Goal: Register for event/course

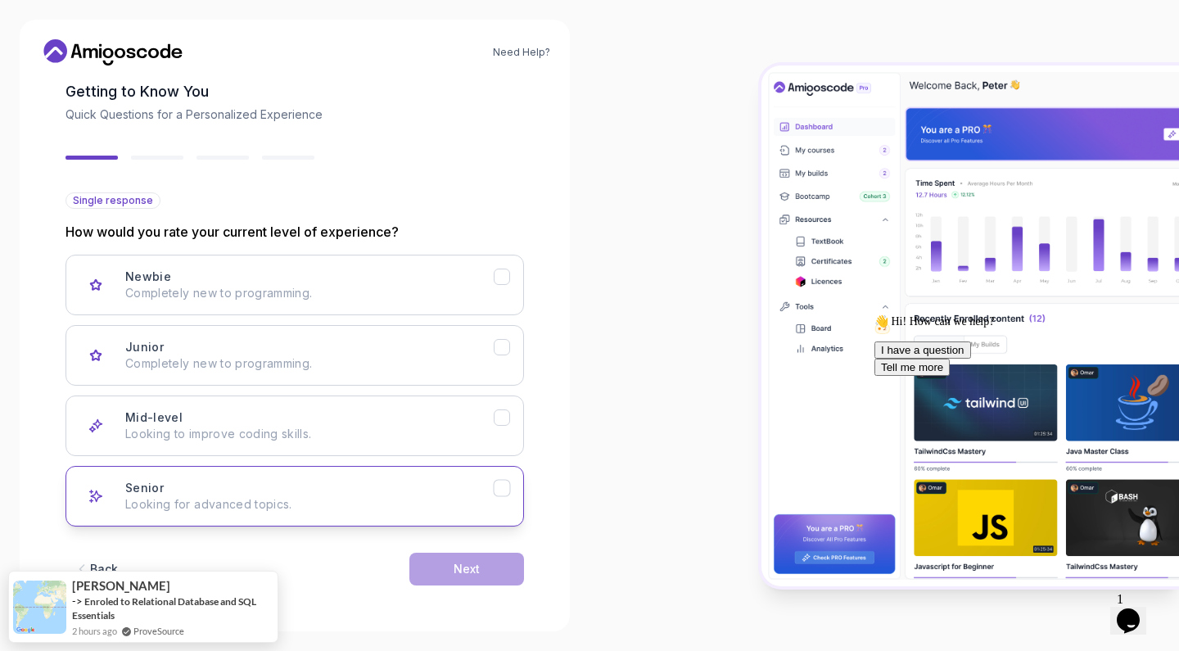
scroll to position [83, 0]
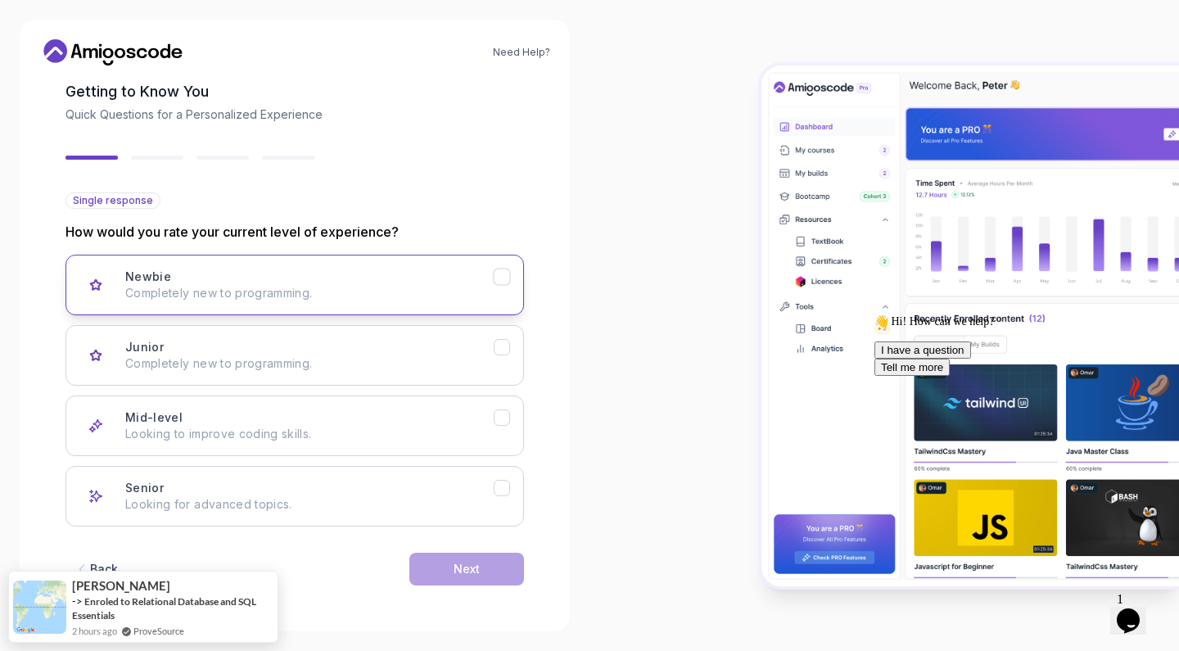
click at [499, 290] on button "Newbie Completely new to programming." at bounding box center [294, 285] width 458 height 61
click at [463, 581] on button "Next" at bounding box center [466, 569] width 115 height 33
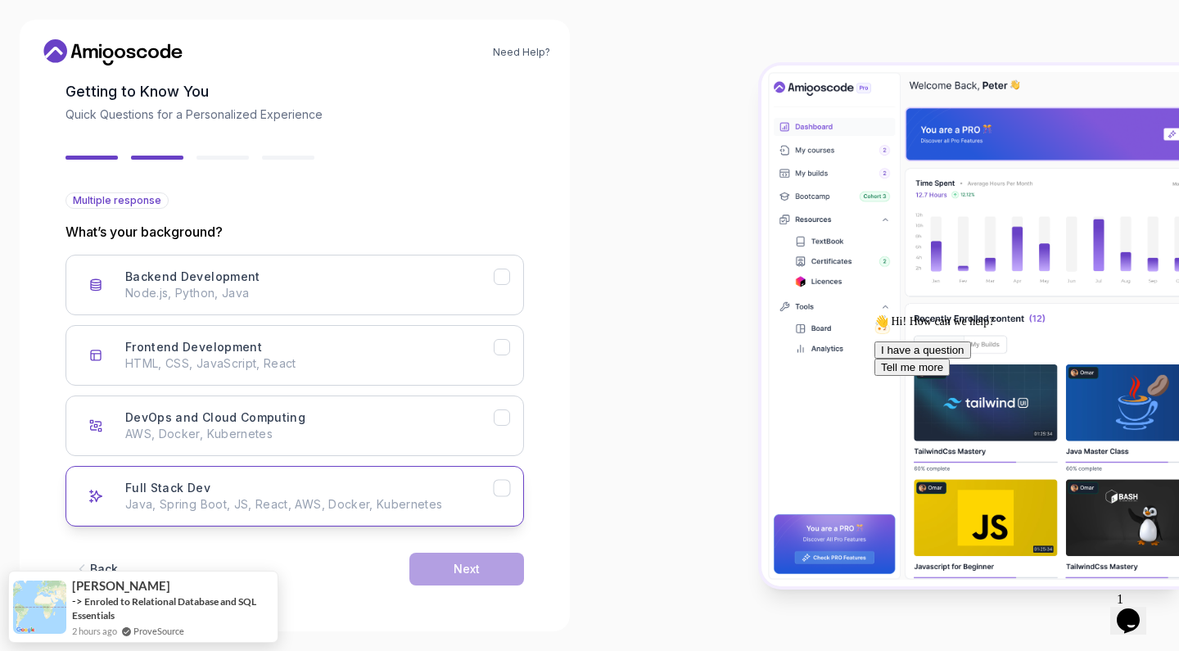
click at [456, 503] on p "Java, Spring Boot, JS, React, AWS, Docker, Kubernetes" at bounding box center [309, 504] width 368 height 16
click at [458, 575] on div "Next" at bounding box center [466, 569] width 26 height 16
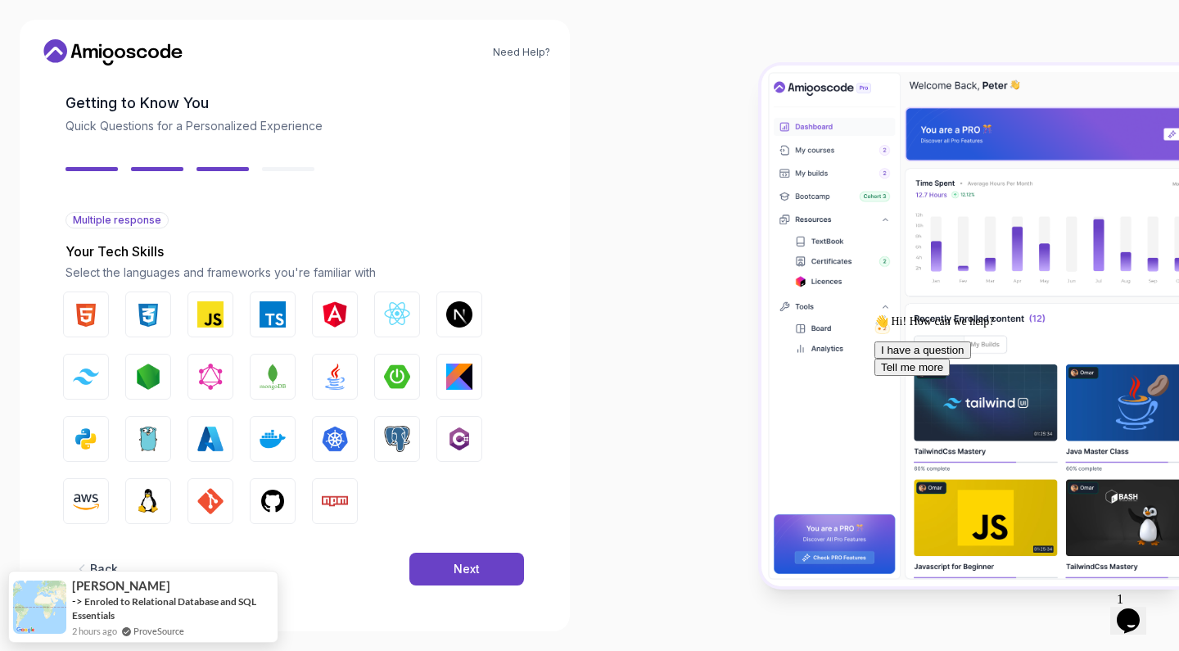
scroll to position [64, 0]
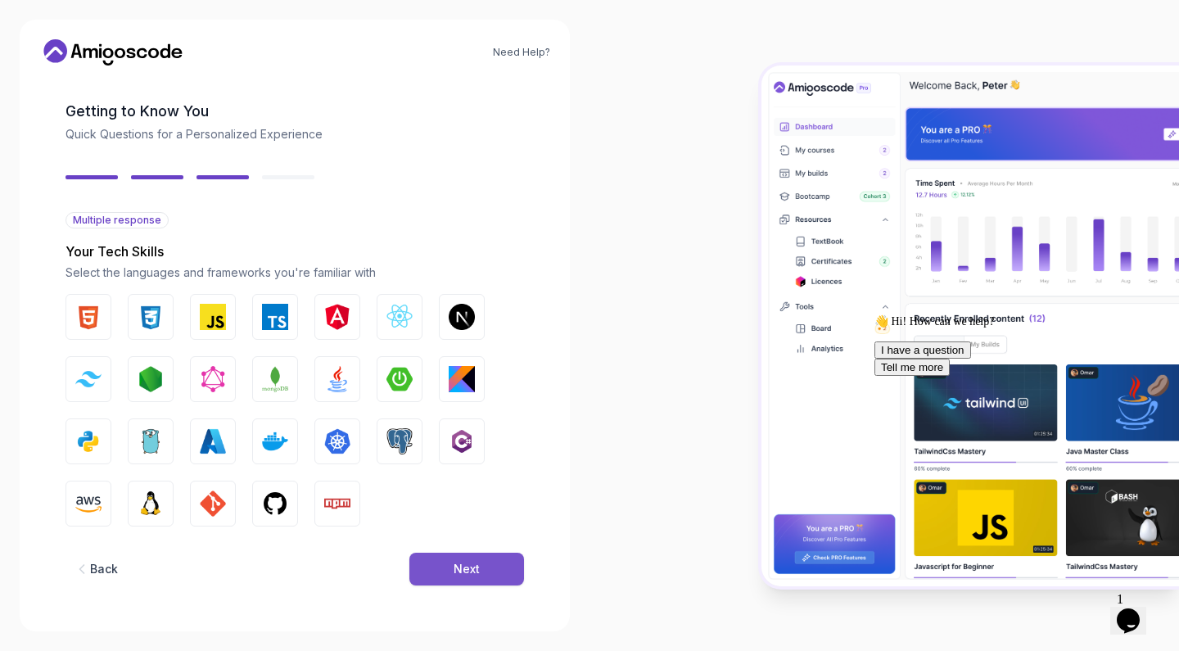
click at [468, 569] on div "Next" at bounding box center [466, 569] width 26 height 16
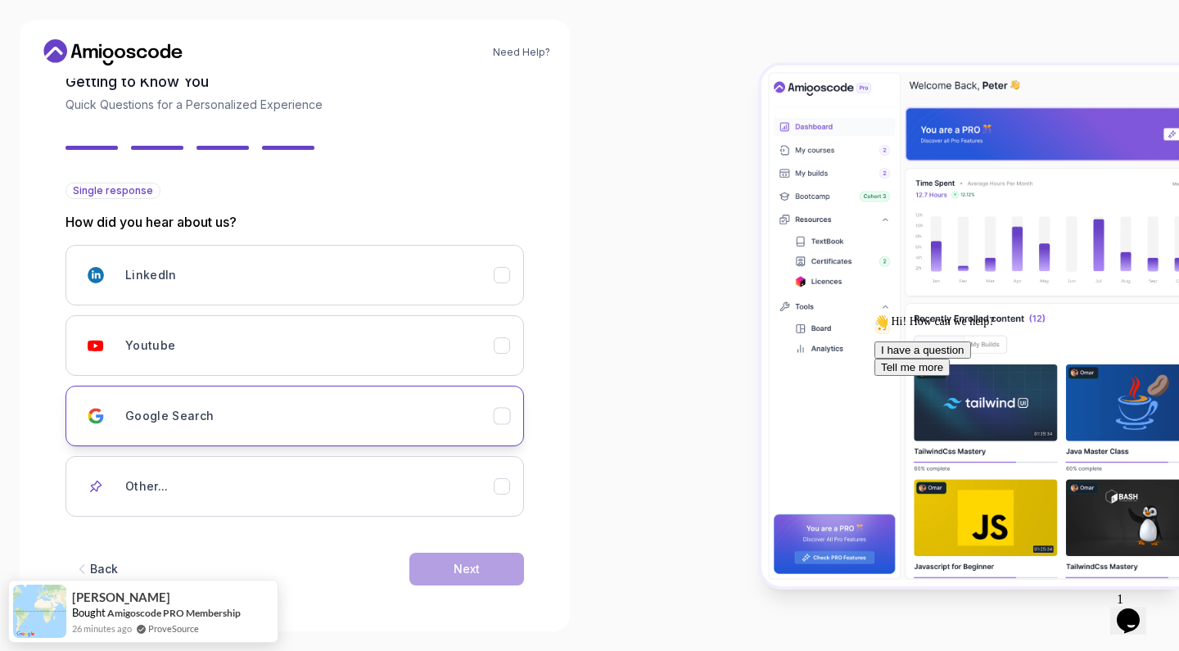
scroll to position [93, 0]
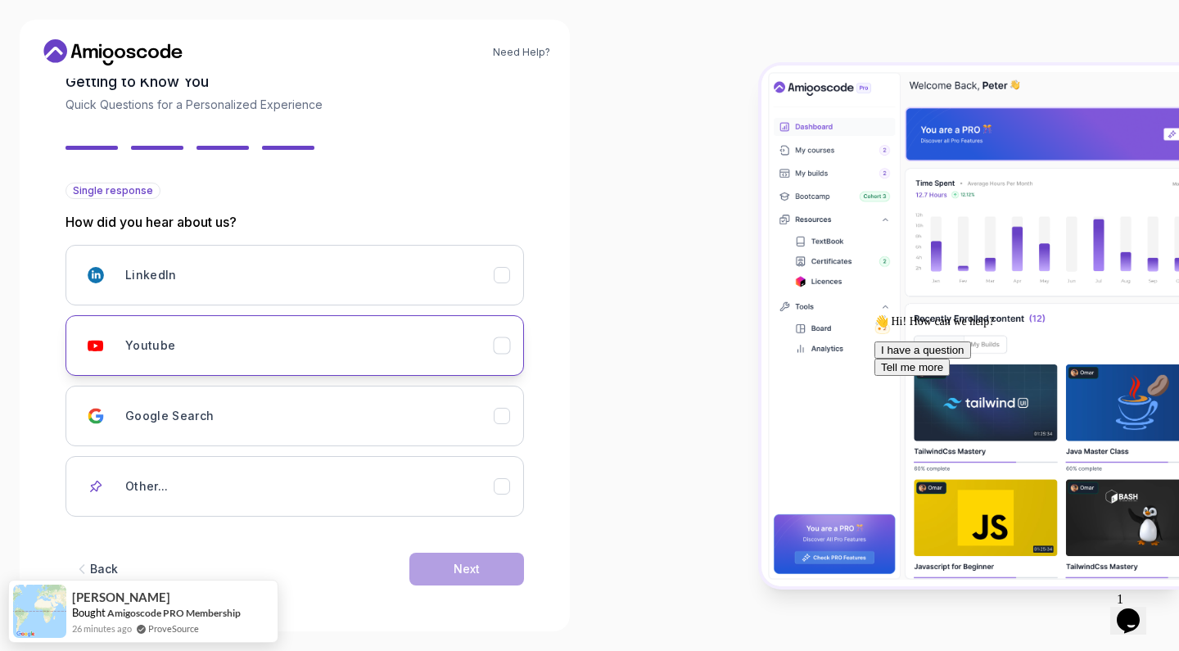
click at [490, 373] on button "Youtube" at bounding box center [294, 345] width 458 height 61
click at [473, 571] on div "Next" at bounding box center [466, 569] width 26 height 16
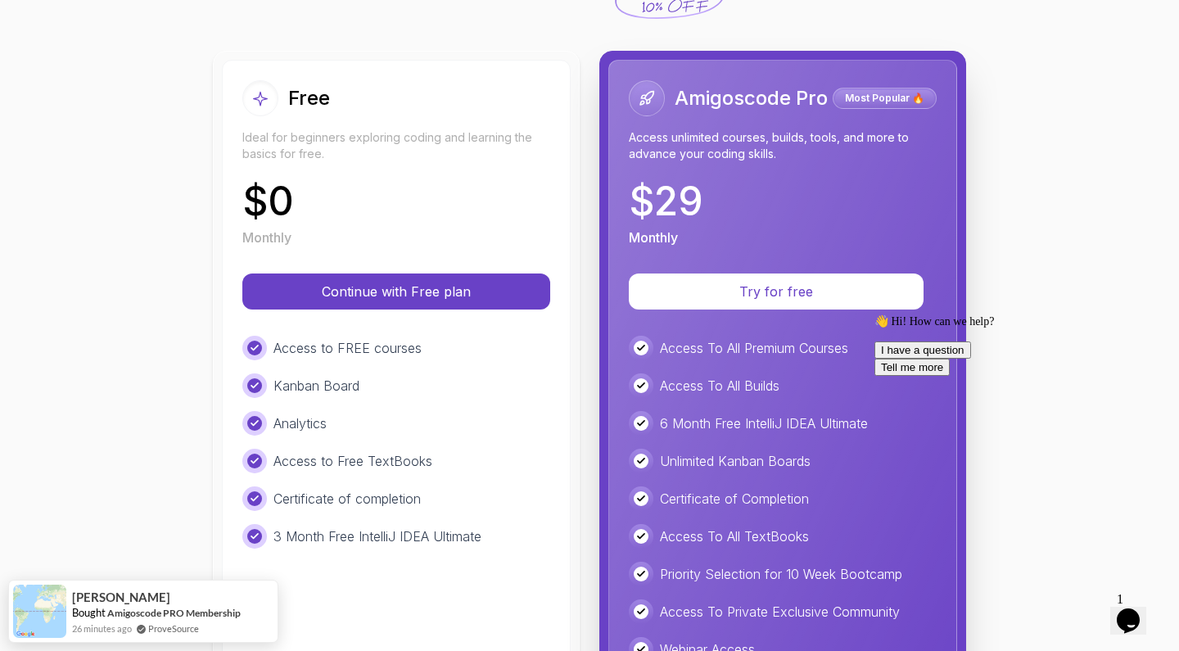
scroll to position [174, 0]
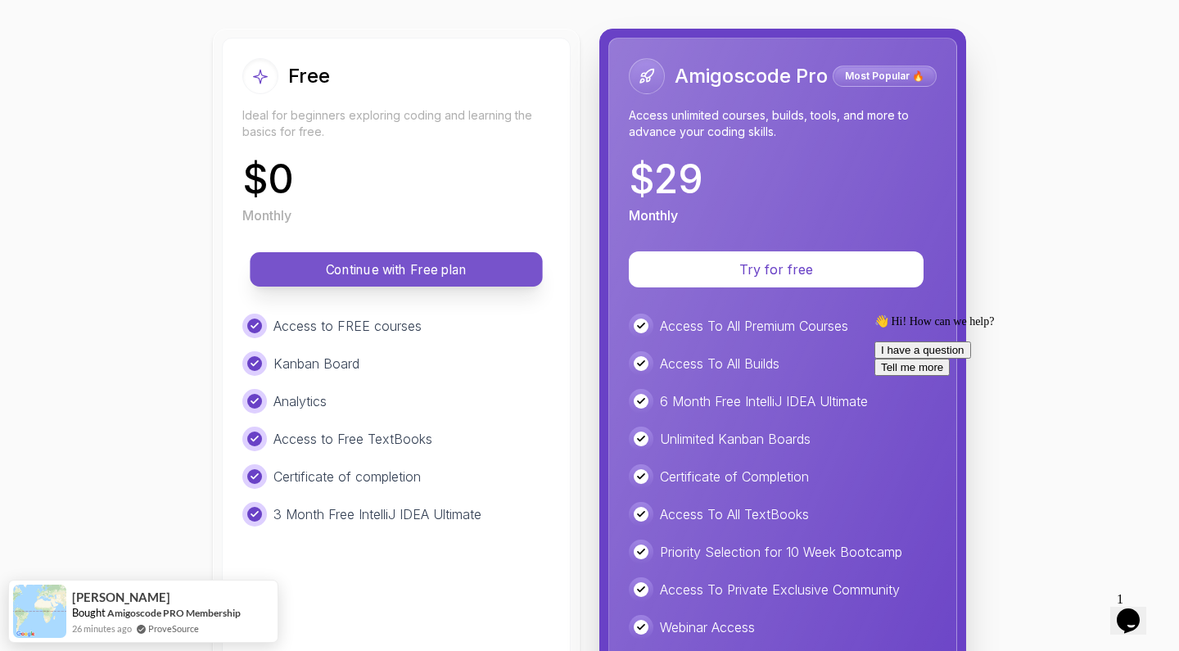
click at [469, 272] on p "Continue with Free plan" at bounding box center [395, 269] width 255 height 19
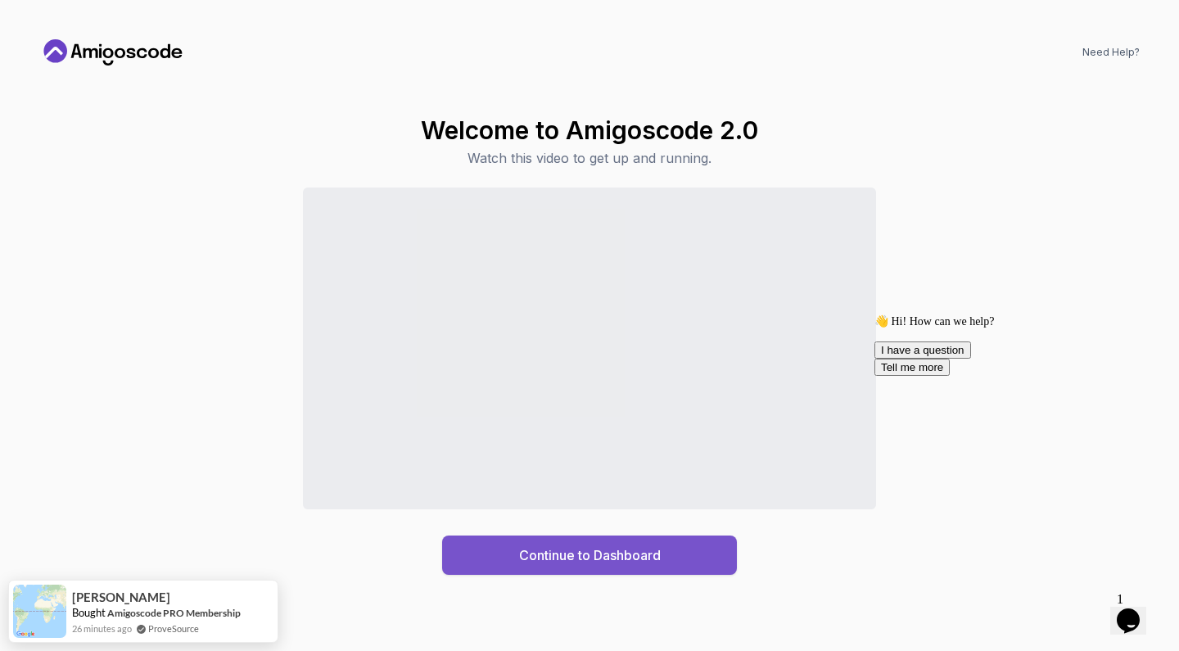
click at [564, 560] on div "Continue to Dashboard" at bounding box center [590, 555] width 142 height 20
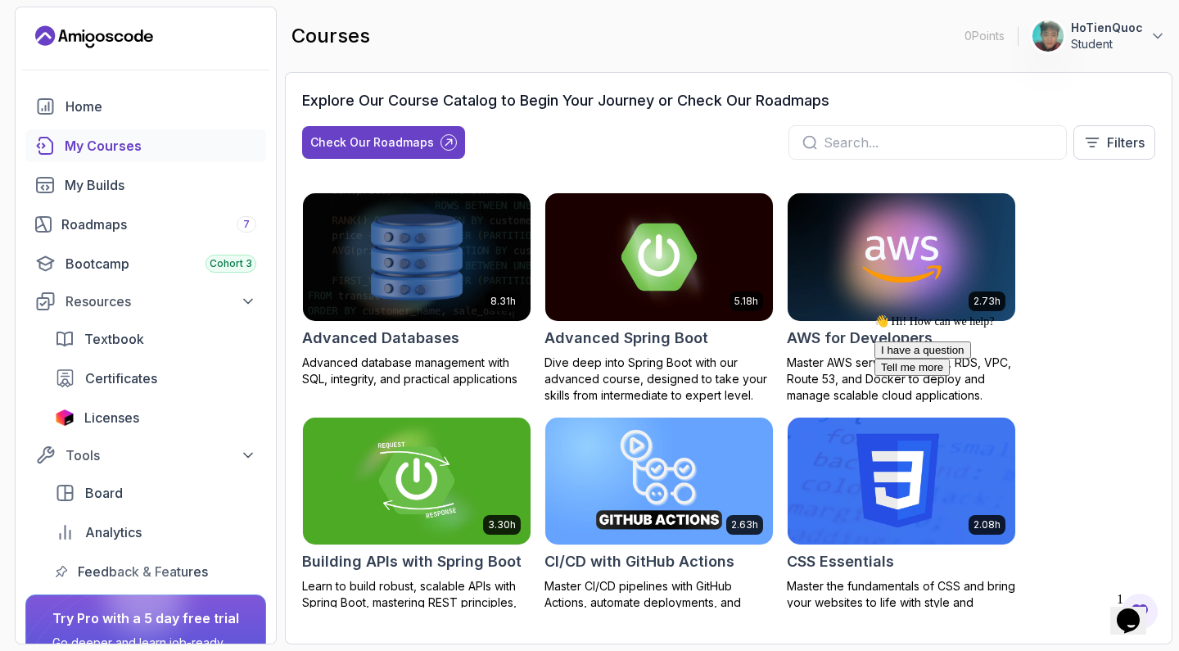
click at [154, 143] on div "My Courses" at bounding box center [161, 146] width 192 height 20
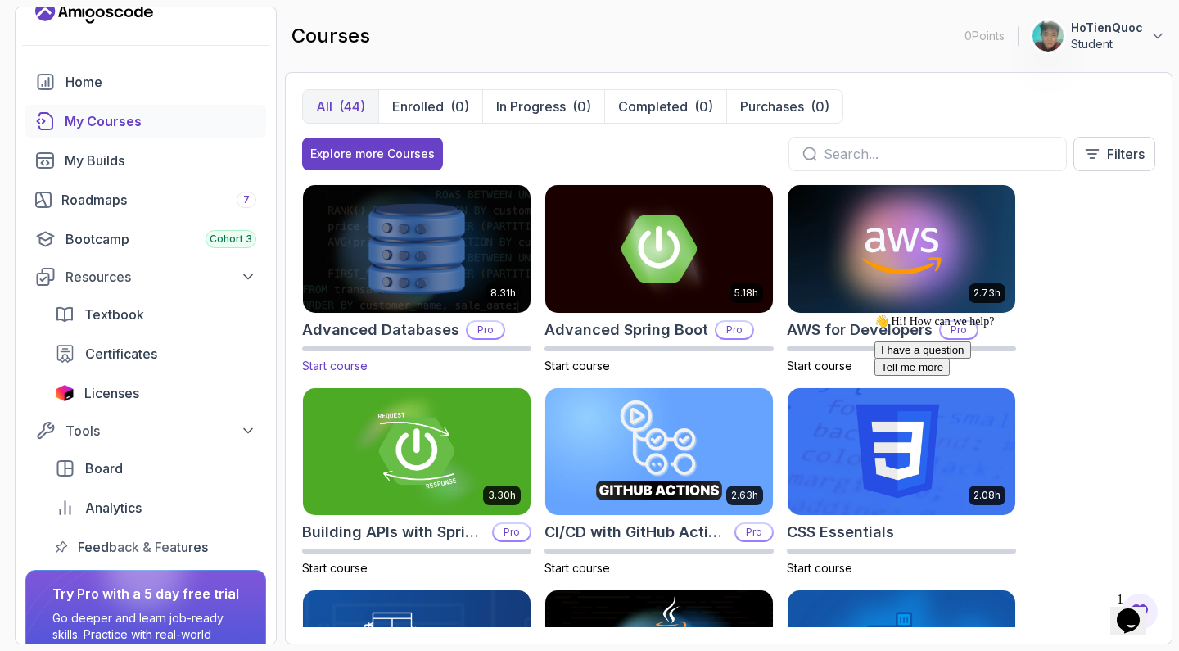
scroll to position [37, 0]
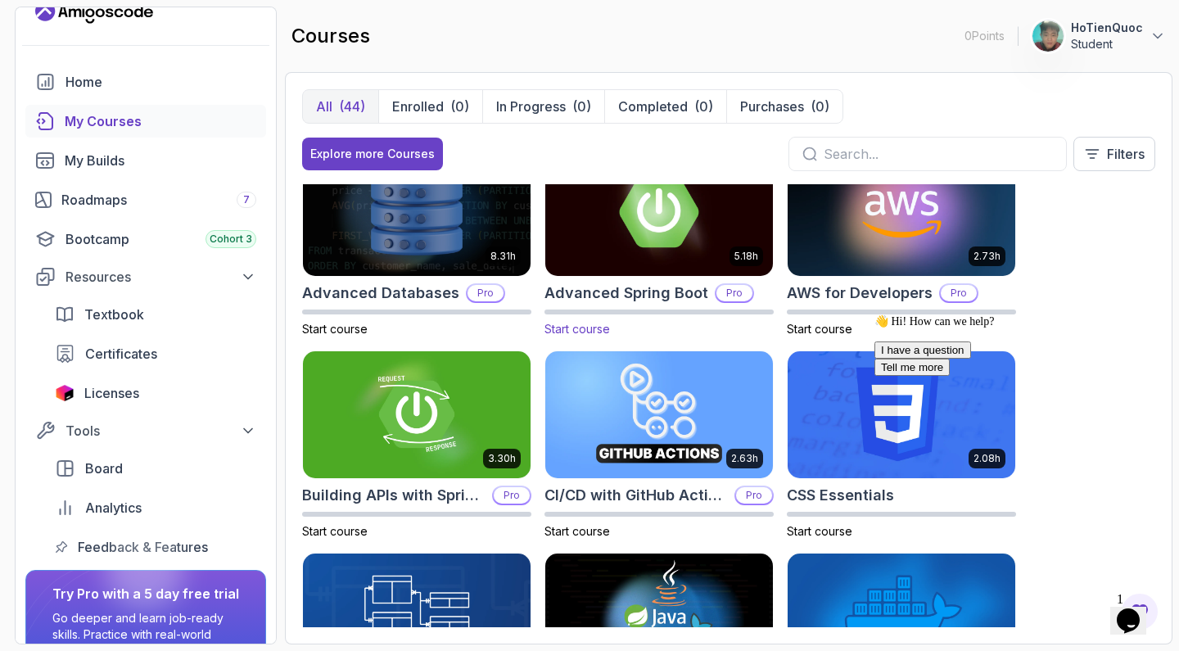
click at [625, 246] on img at bounding box center [658, 211] width 239 height 133
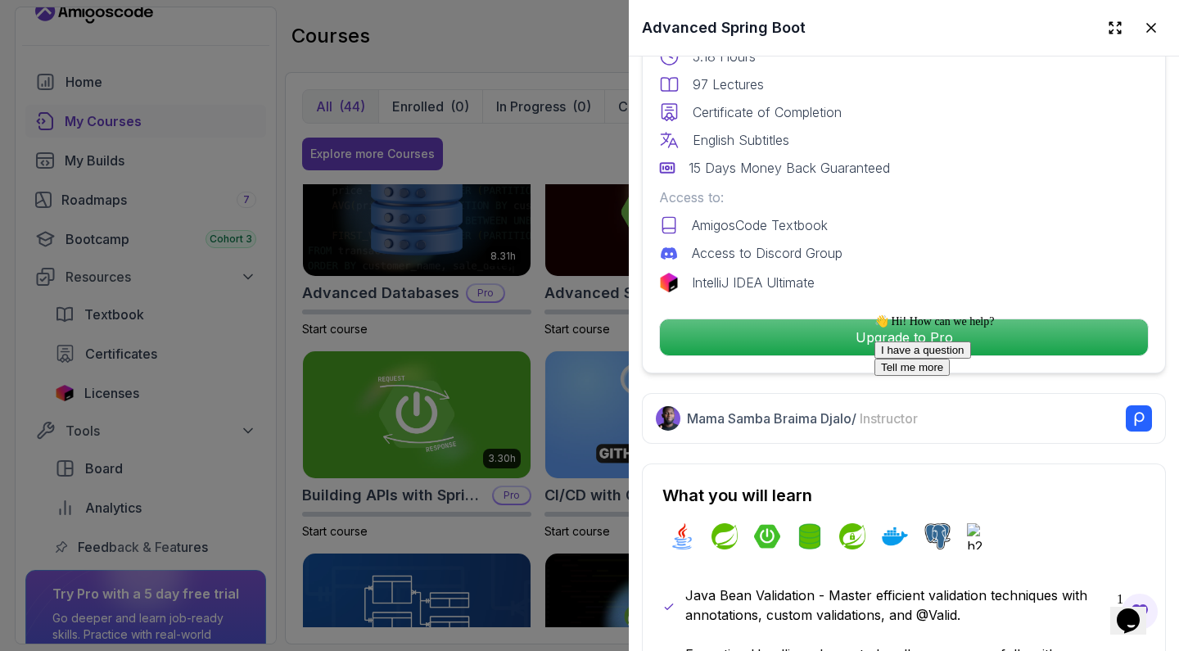
scroll to position [687, 0]
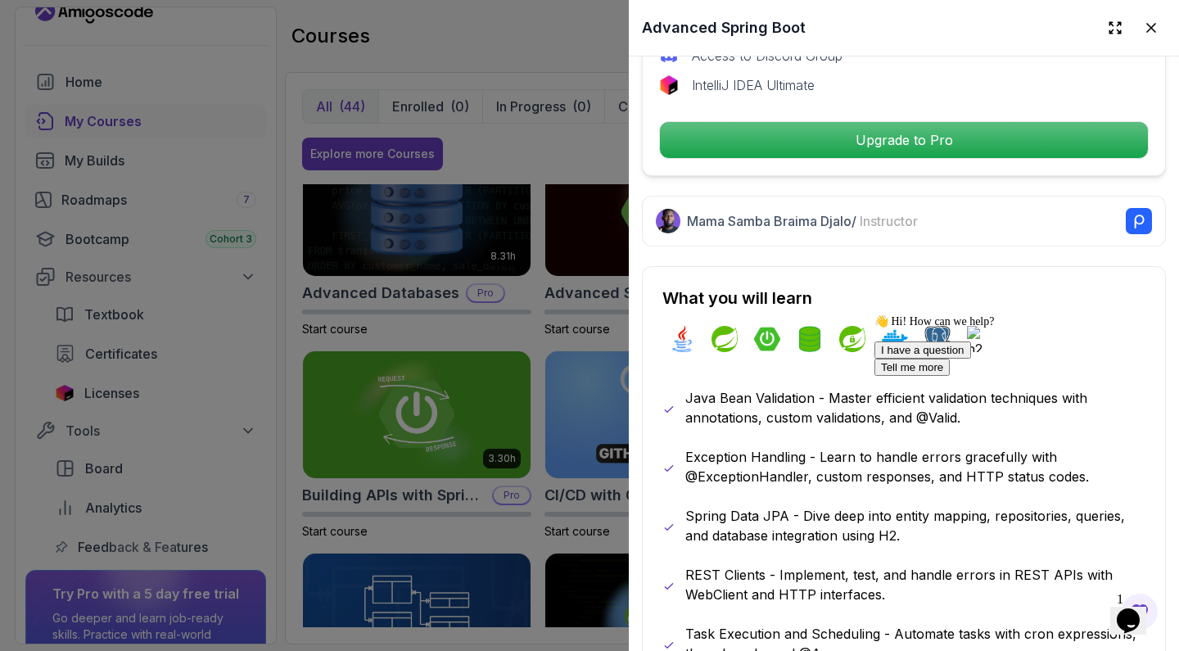
click at [563, 375] on div at bounding box center [589, 325] width 1179 height 651
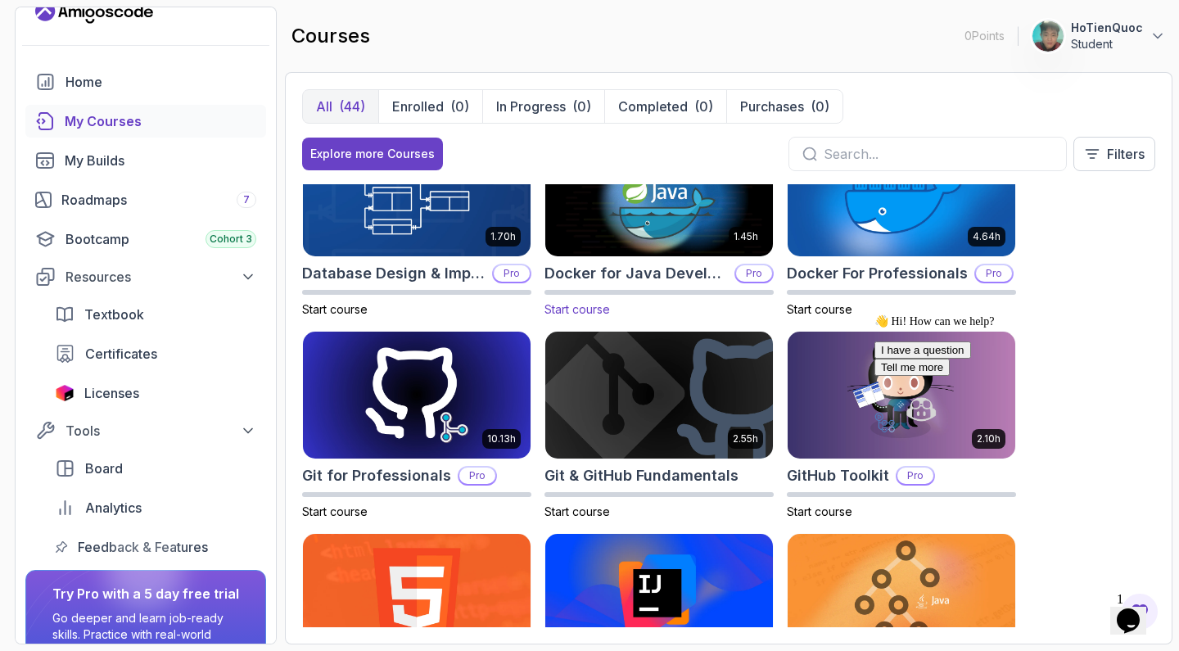
scroll to position [463, 0]
